Goal: Register for event/course

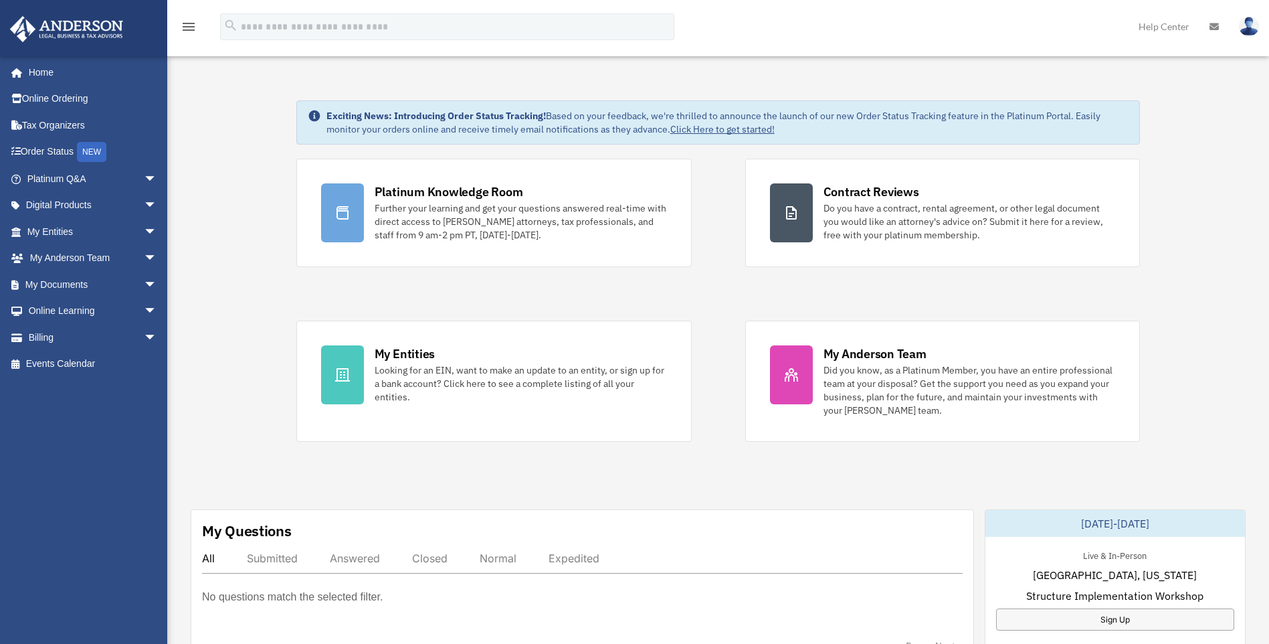
click at [1252, 27] on img at bounding box center [1249, 26] width 20 height 19
click at [43, 69] on link "Home" at bounding box center [93, 72] width 168 height 27
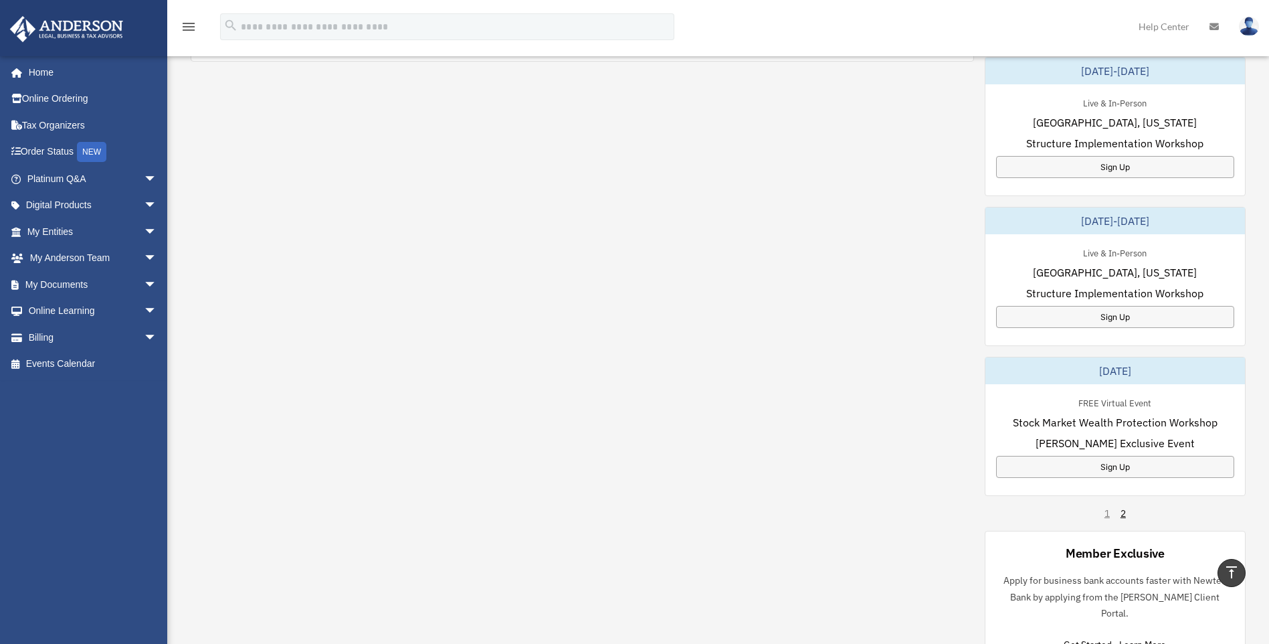
scroll to position [736, 0]
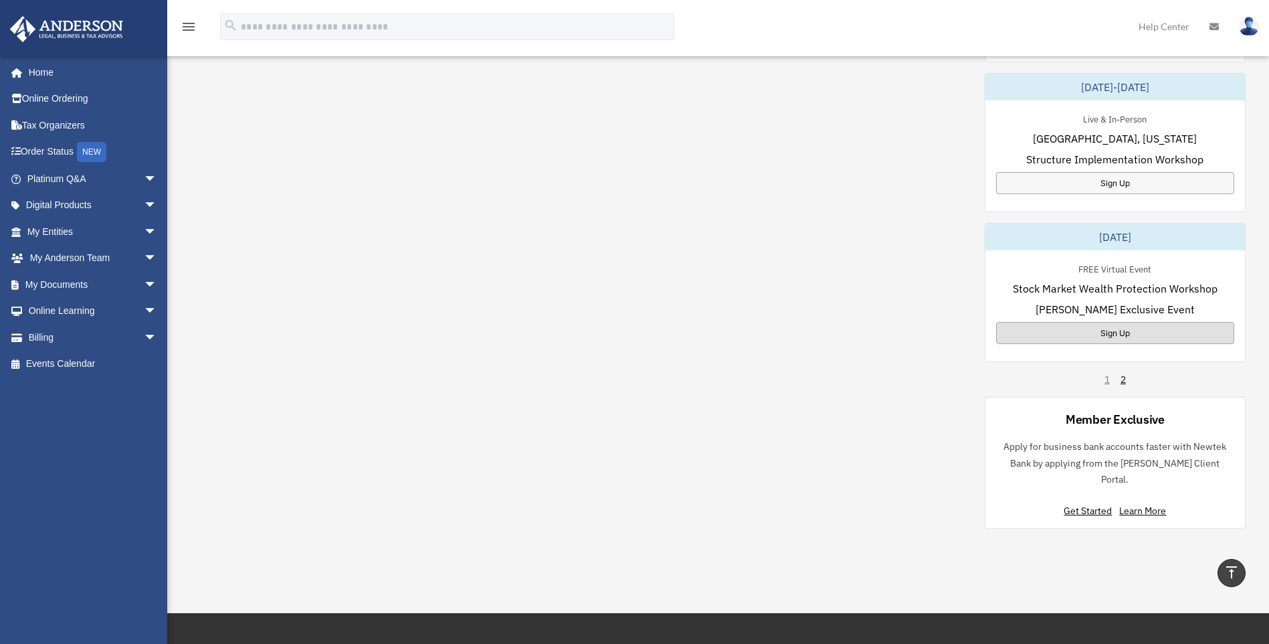
click at [1182, 332] on div "Sign Up" at bounding box center [1115, 333] width 238 height 22
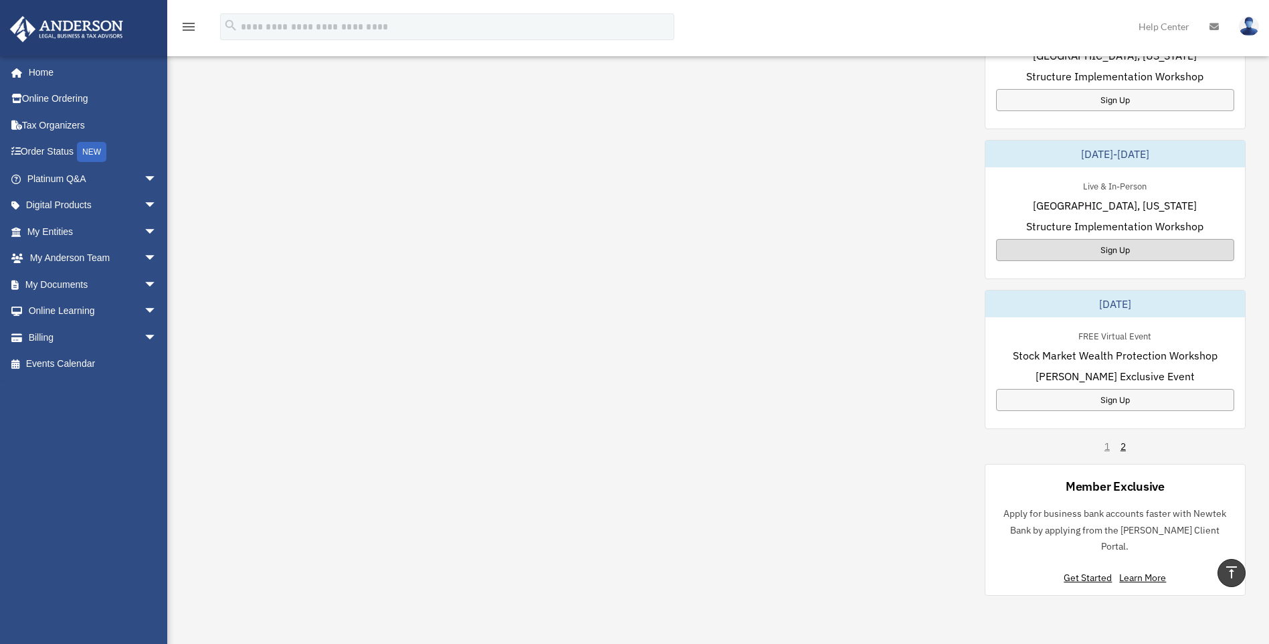
click at [1143, 245] on div "Sign Up" at bounding box center [1115, 250] width 238 height 22
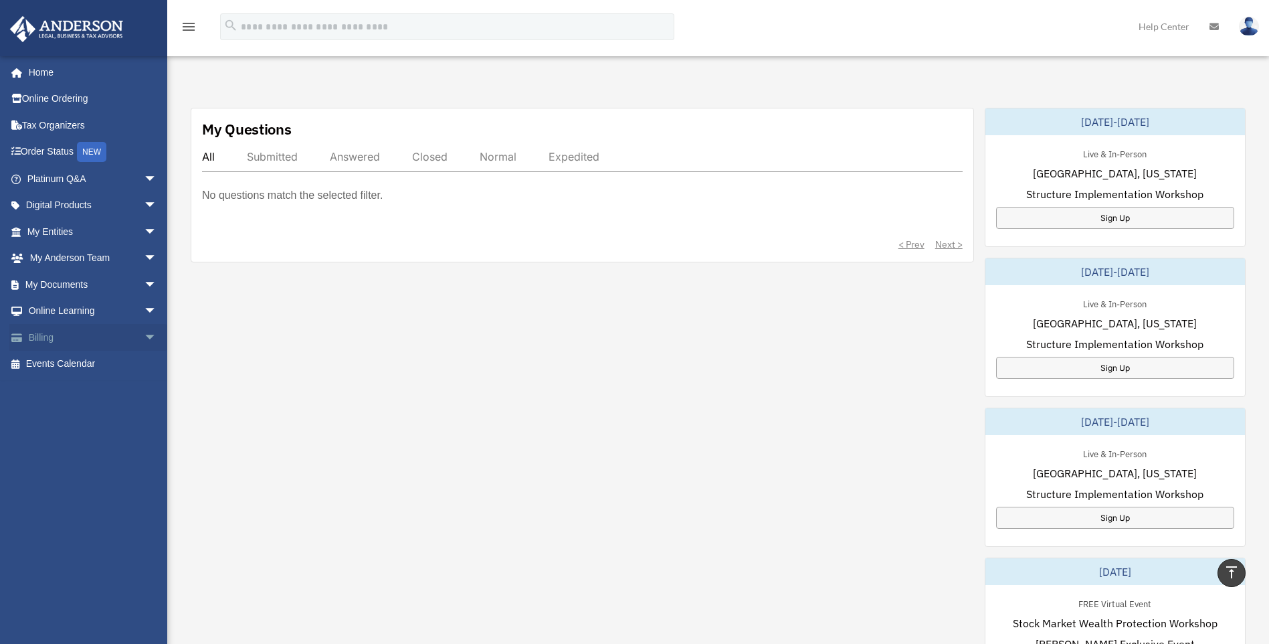
click at [68, 339] on link "Billing arrow_drop_down" at bounding box center [93, 337] width 168 height 27
click at [144, 340] on span "arrow_drop_down" at bounding box center [157, 337] width 27 height 27
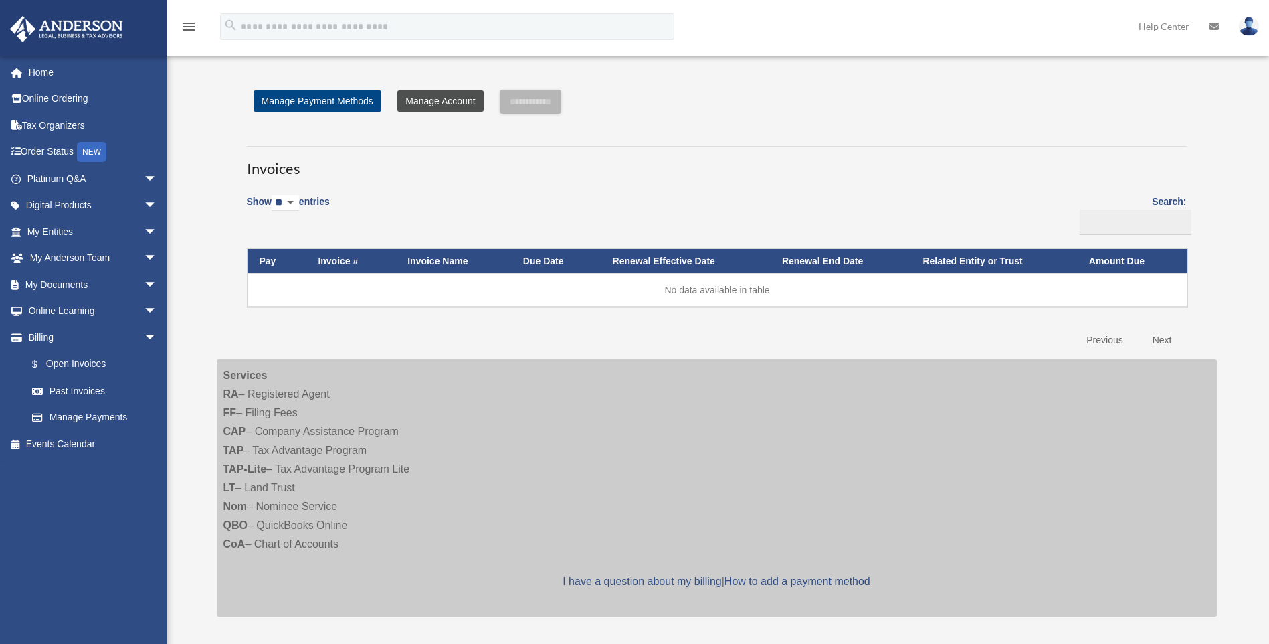
click at [439, 103] on link "Manage Account" at bounding box center [440, 100] width 86 height 21
click at [438, 106] on link "Manage Account" at bounding box center [440, 100] width 86 height 21
click at [369, 103] on link "Manage Payment Methods" at bounding box center [318, 100] width 128 height 21
click at [1252, 27] on img at bounding box center [1249, 26] width 20 height 19
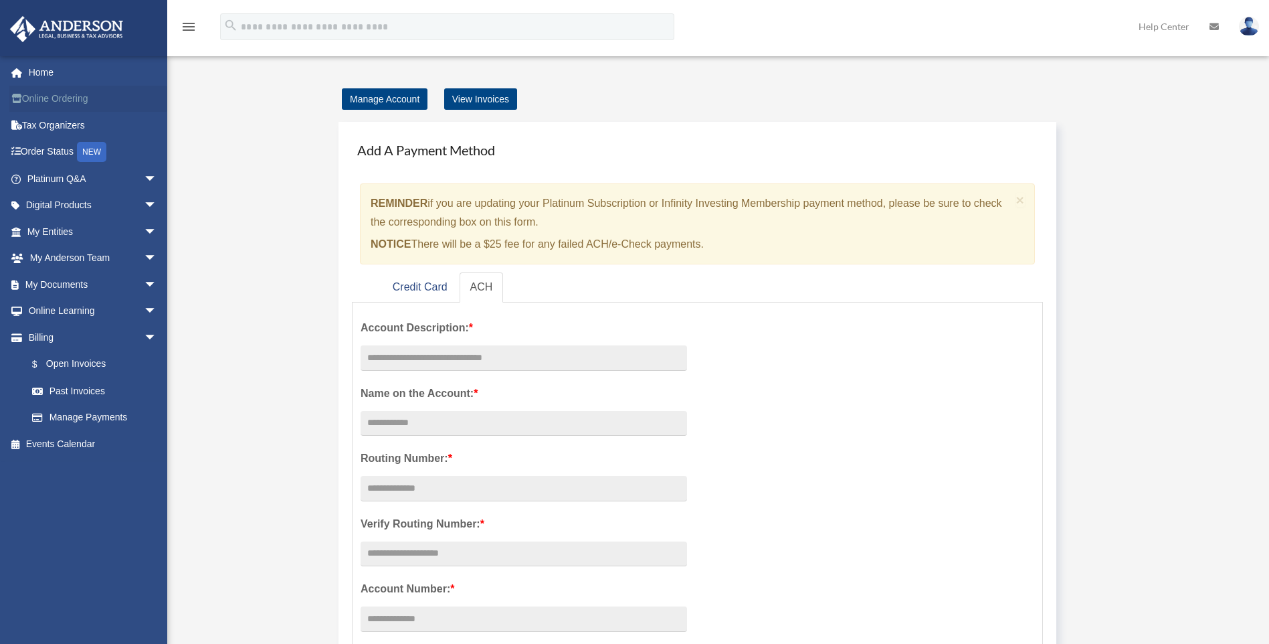
click at [78, 101] on link "Online Ordering" at bounding box center [93, 99] width 168 height 27
click at [76, 128] on link "Tax Organizers" at bounding box center [93, 125] width 168 height 27
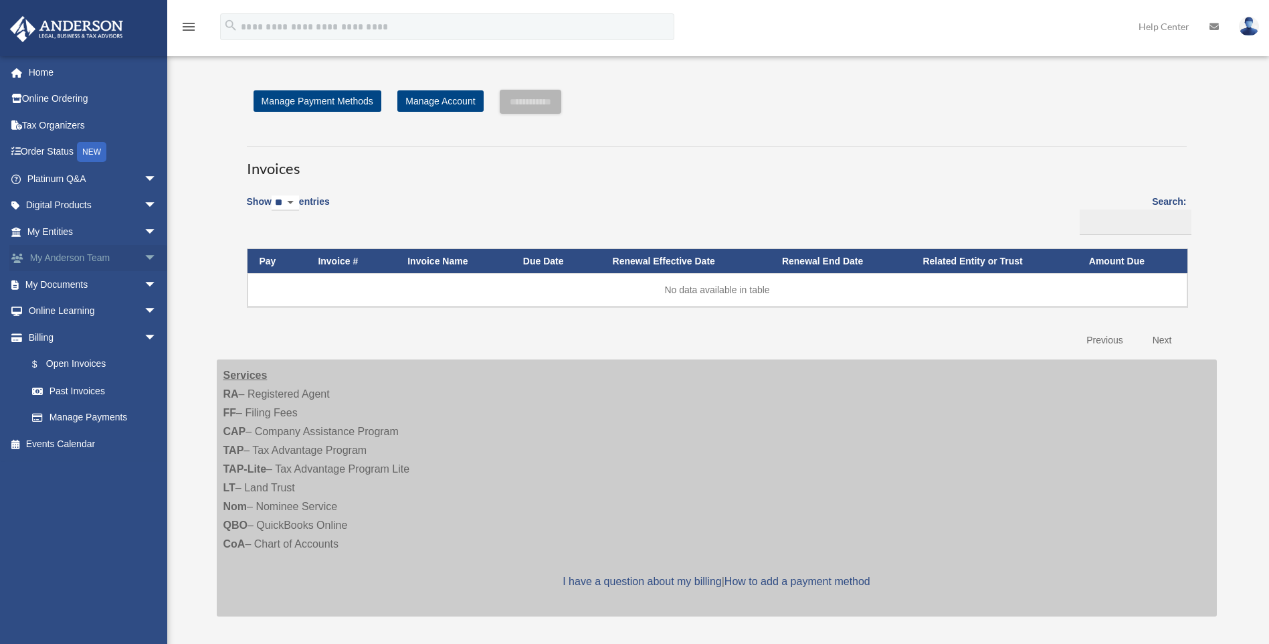
click at [105, 247] on link "My [PERSON_NAME] Team arrow_drop_down" at bounding box center [93, 258] width 168 height 27
click at [113, 253] on link "My [PERSON_NAME] Team arrow_drop_down" at bounding box center [93, 258] width 168 height 27
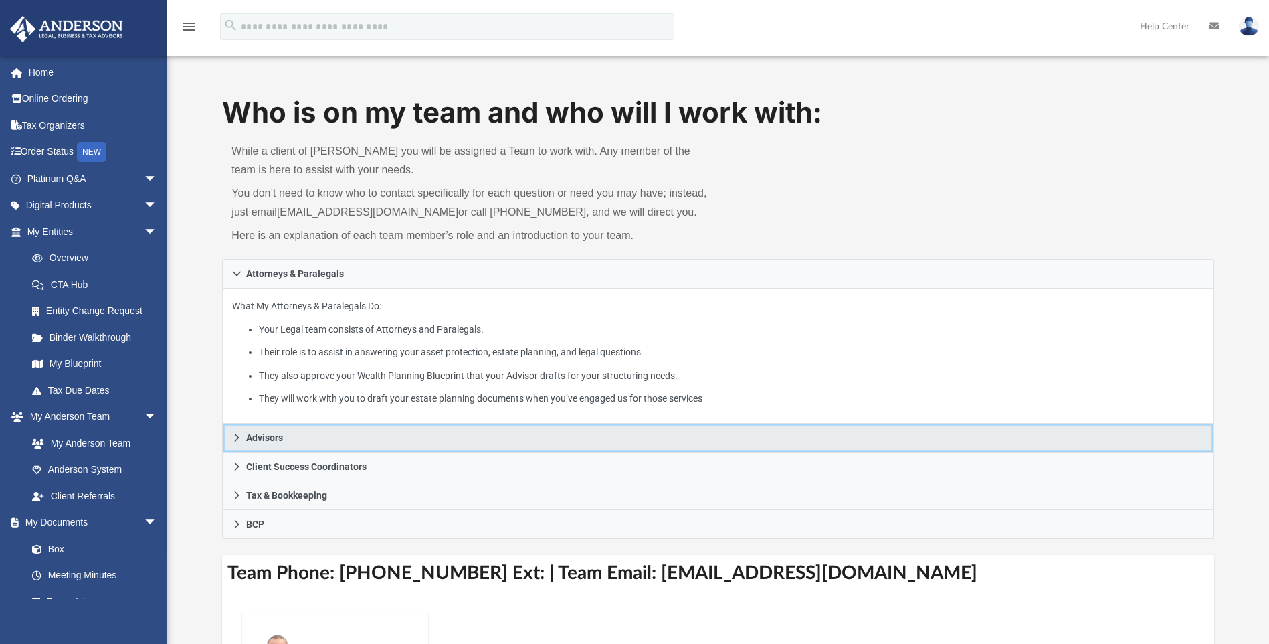
click at [653, 437] on link "Advisors" at bounding box center [717, 437] width 991 height 29
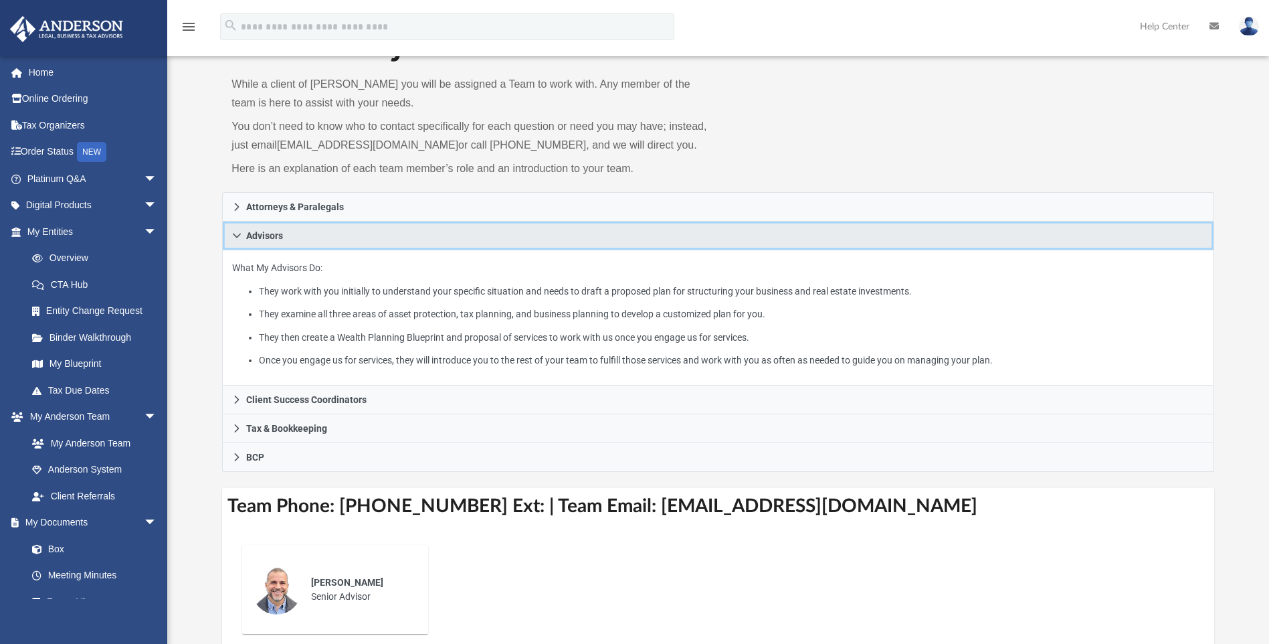
scroll to position [268, 0]
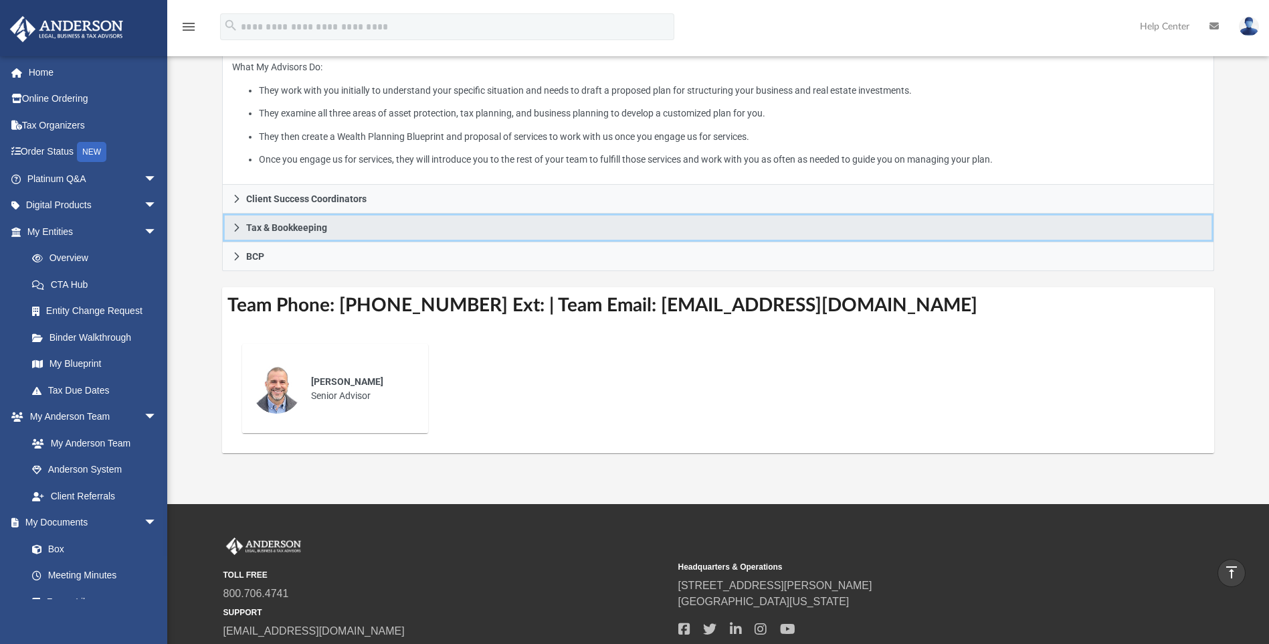
click at [457, 228] on link "Tax & Bookkeeping" at bounding box center [717, 227] width 991 height 29
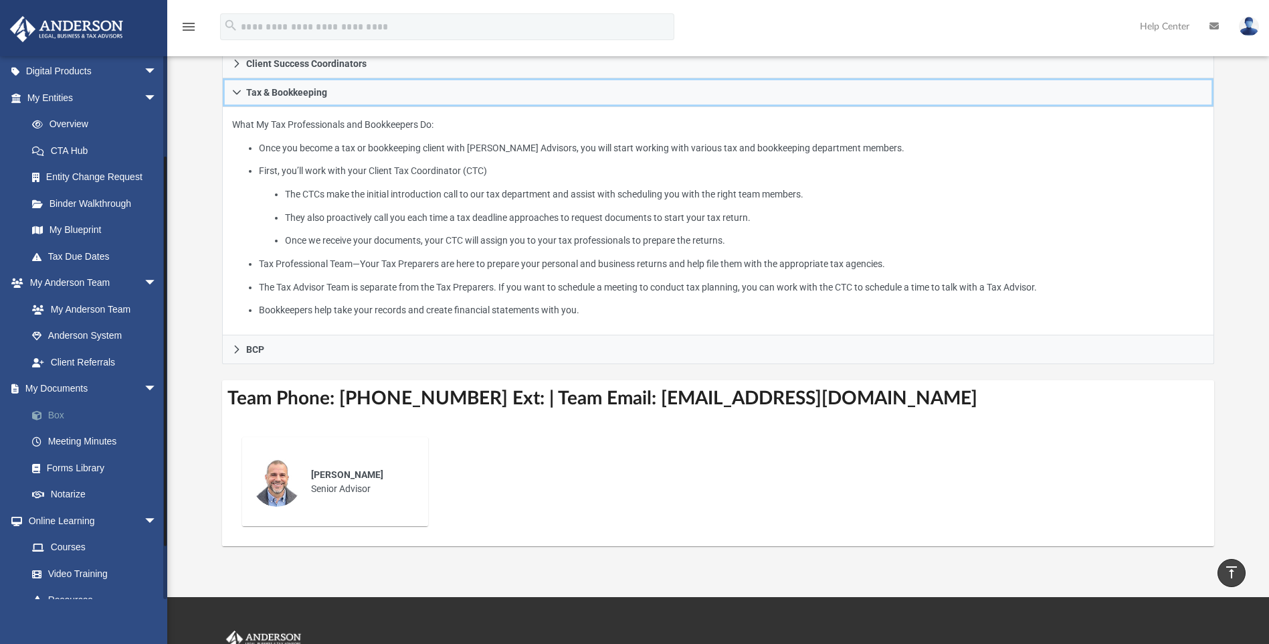
scroll to position [201, 0]
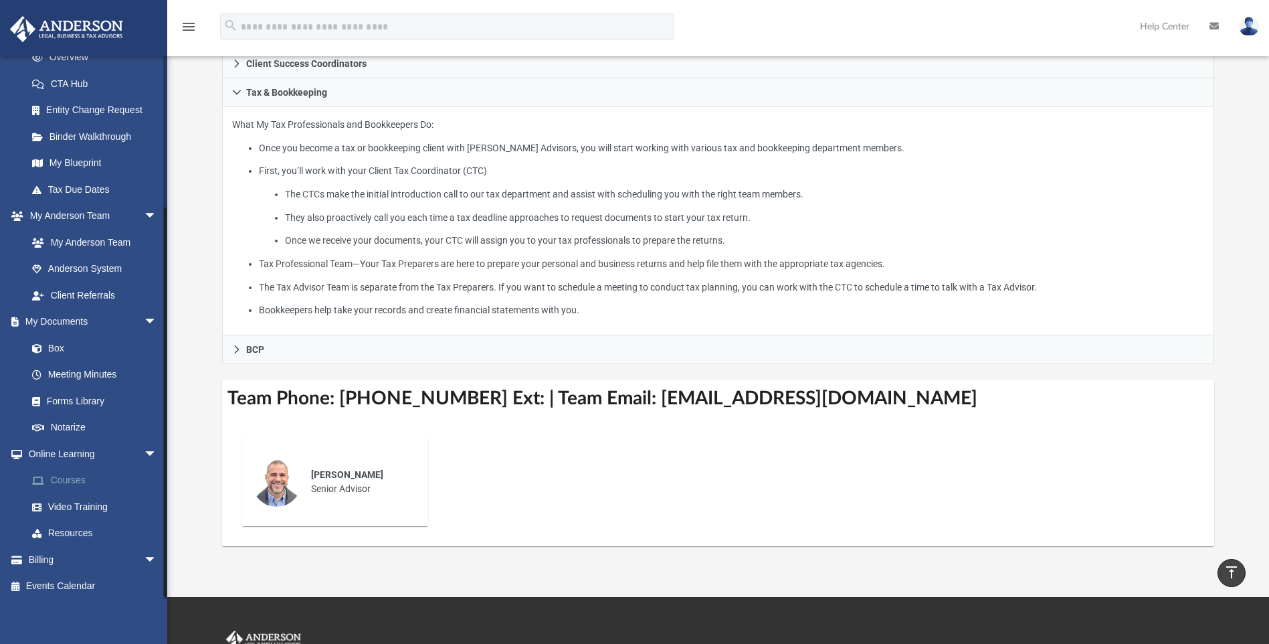
click at [84, 474] on link "Courses" at bounding box center [98, 480] width 159 height 27
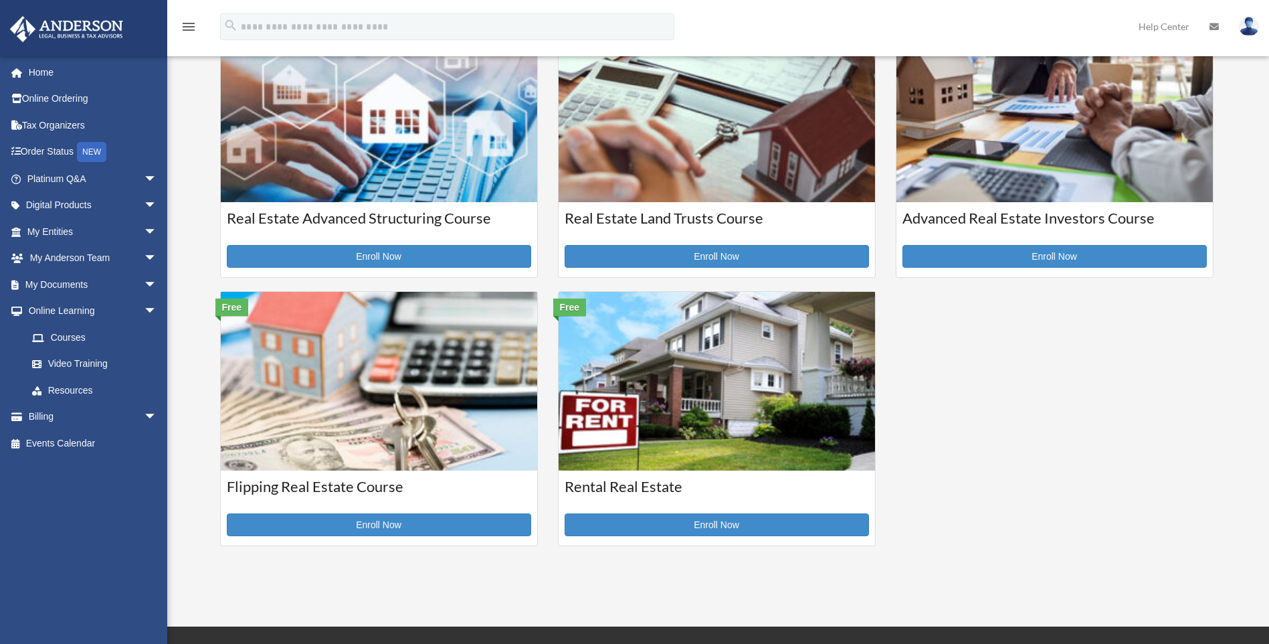
scroll to position [401, 0]
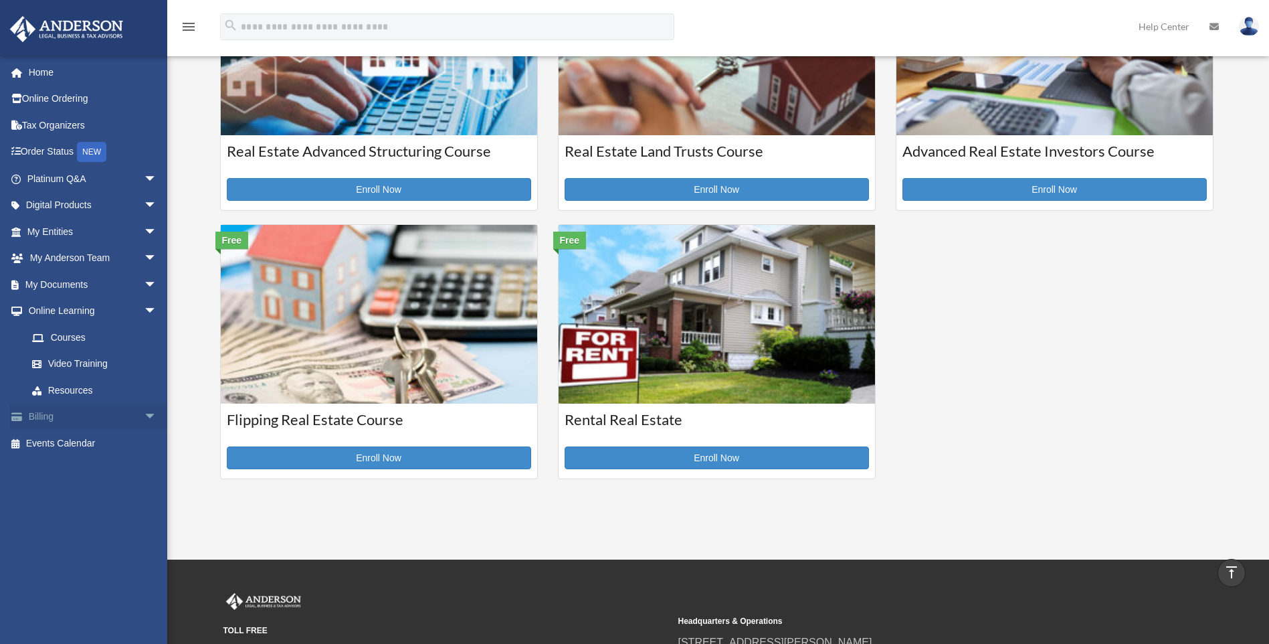
click at [33, 421] on link "Billing arrow_drop_down" at bounding box center [93, 416] width 168 height 27
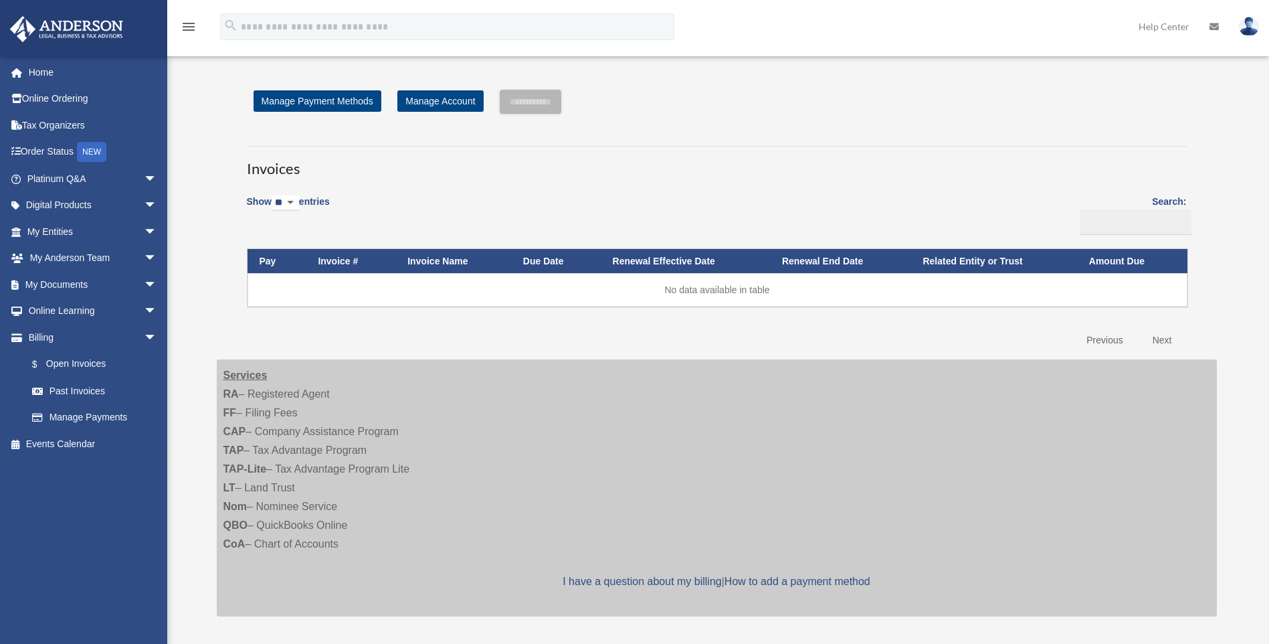
scroll to position [134, 0]
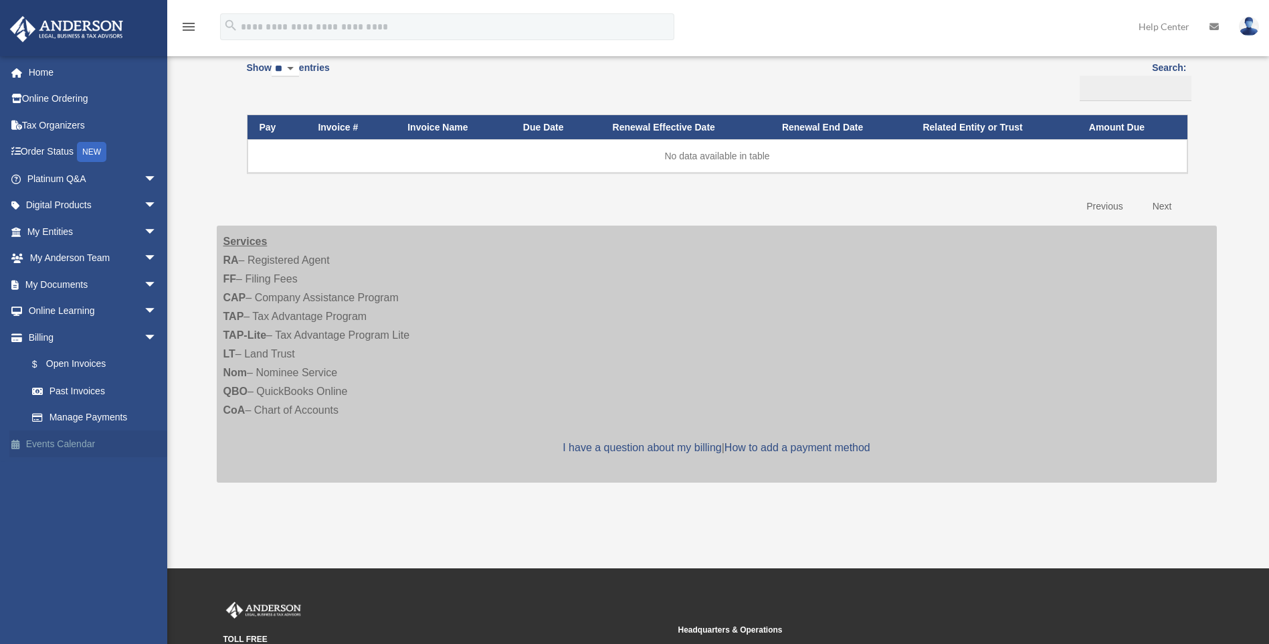
click at [80, 447] on link "Events Calendar" at bounding box center [93, 443] width 168 height 27
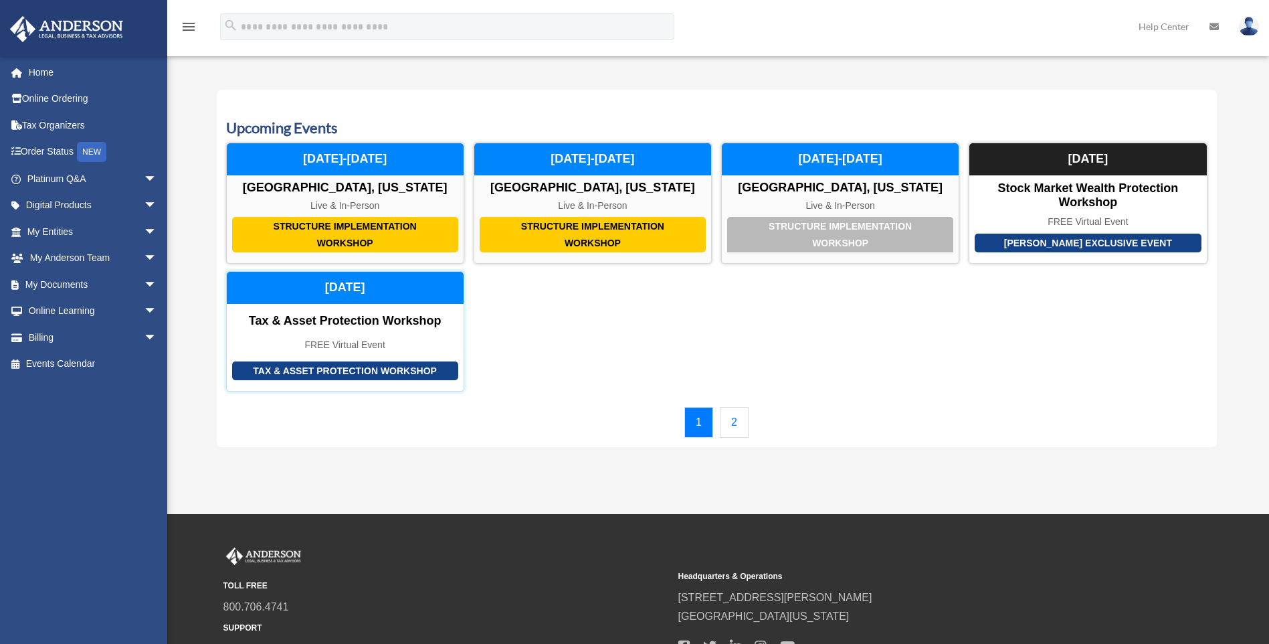
click at [419, 367] on div "Tax & Asset Protection Workshop" at bounding box center [345, 370] width 226 height 19
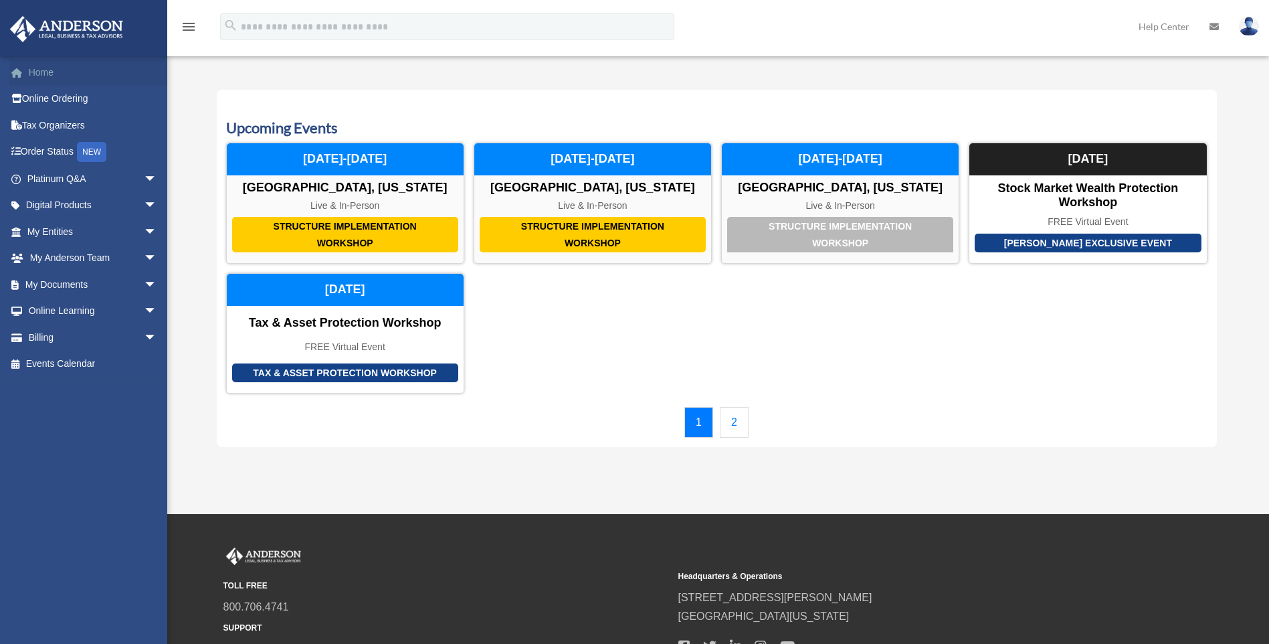
click at [118, 78] on link "Home" at bounding box center [93, 72] width 168 height 27
click at [188, 31] on icon "menu" at bounding box center [189, 27] width 16 height 16
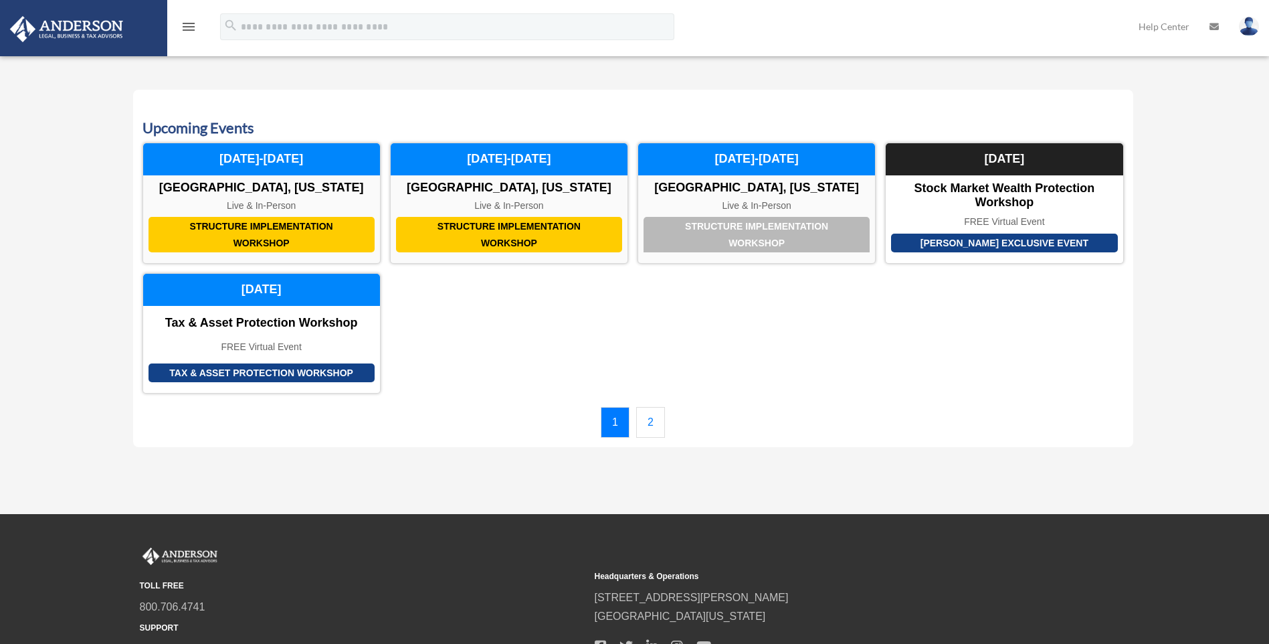
click at [188, 31] on icon "menu" at bounding box center [189, 27] width 16 height 16
